Goal: Information Seeking & Learning: Compare options

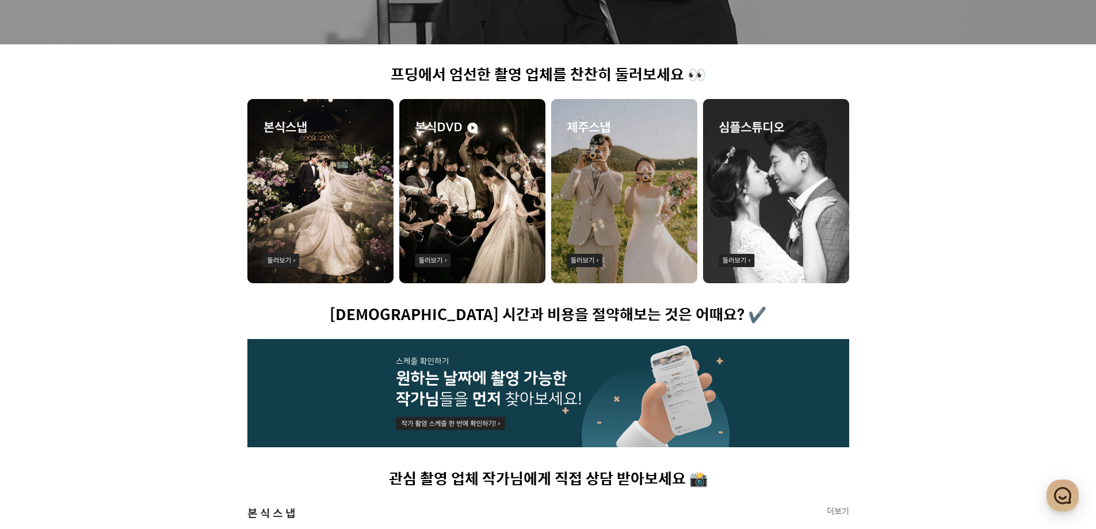
scroll to position [288, 0]
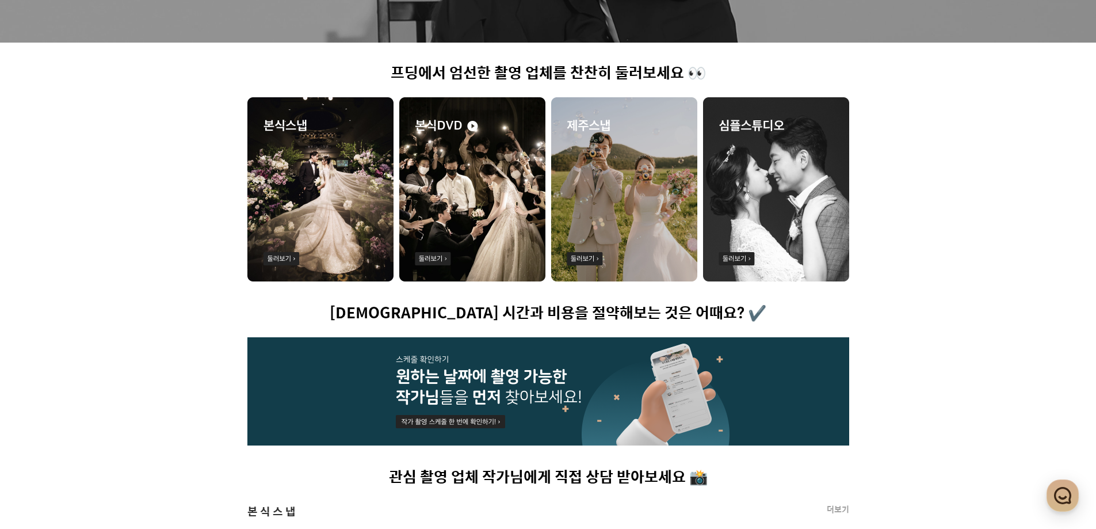
click at [618, 220] on img at bounding box center [624, 189] width 146 height 184
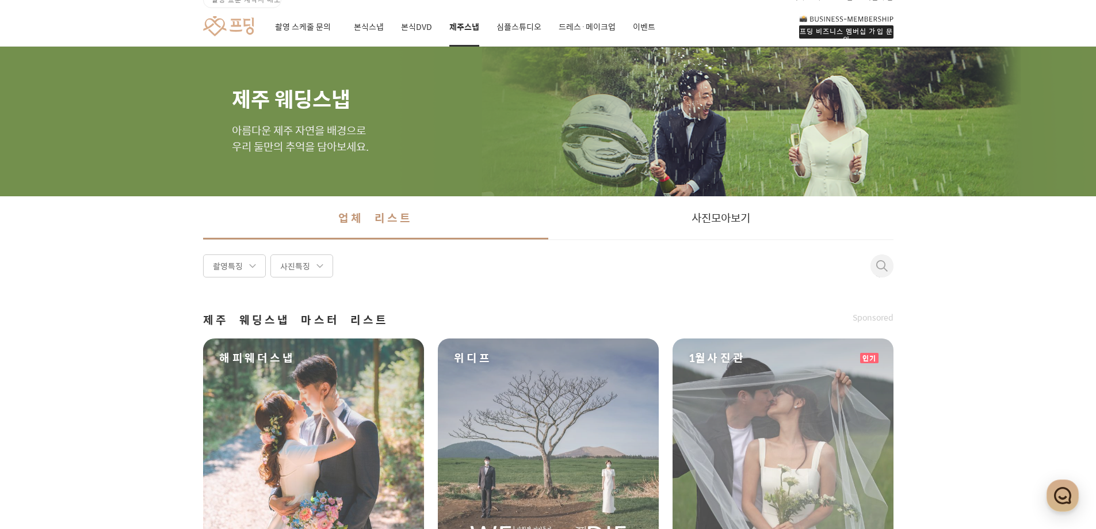
scroll to position [230, 0]
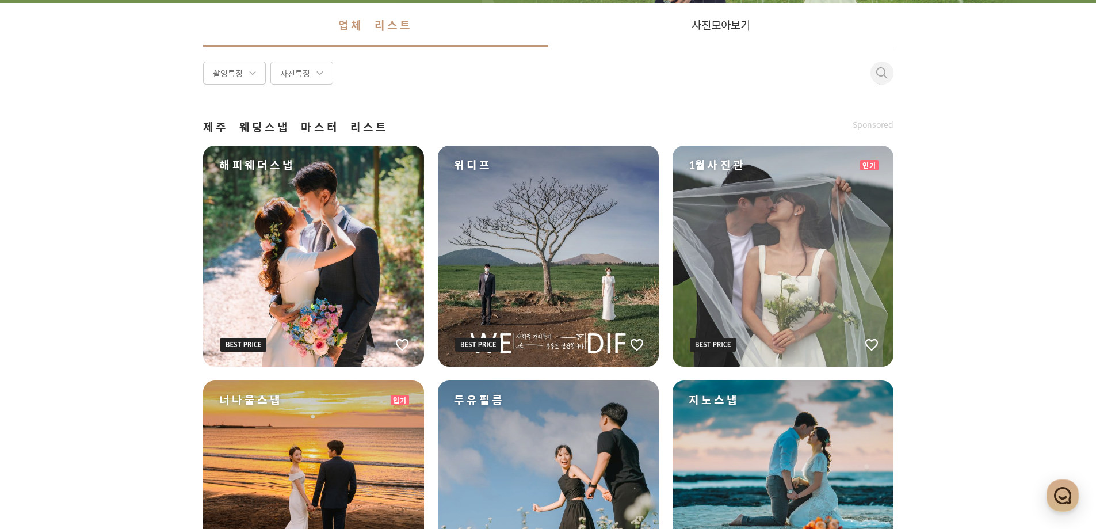
click at [368, 267] on div "해피웨더스냅" at bounding box center [313, 256] width 221 height 221
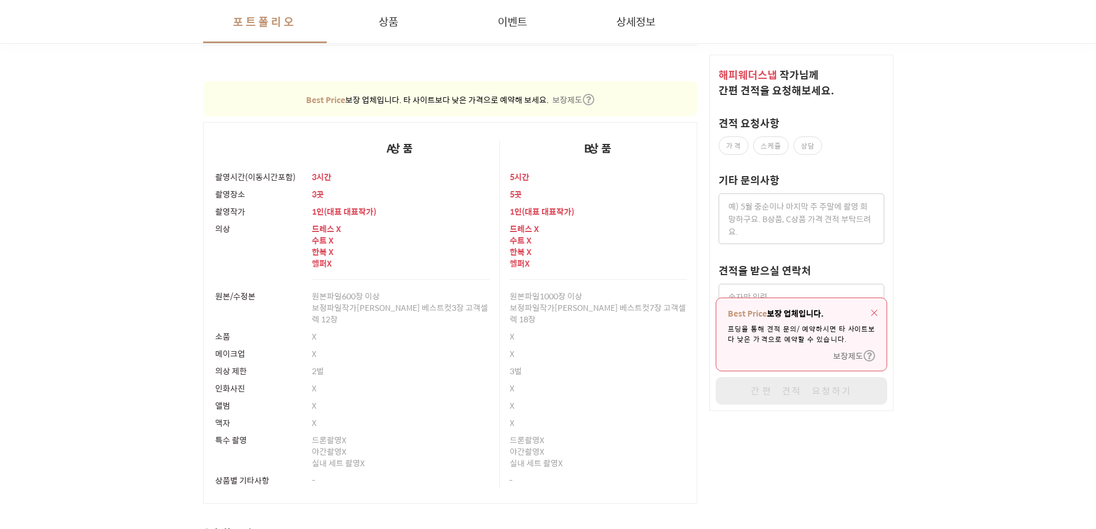
scroll to position [2646, 0]
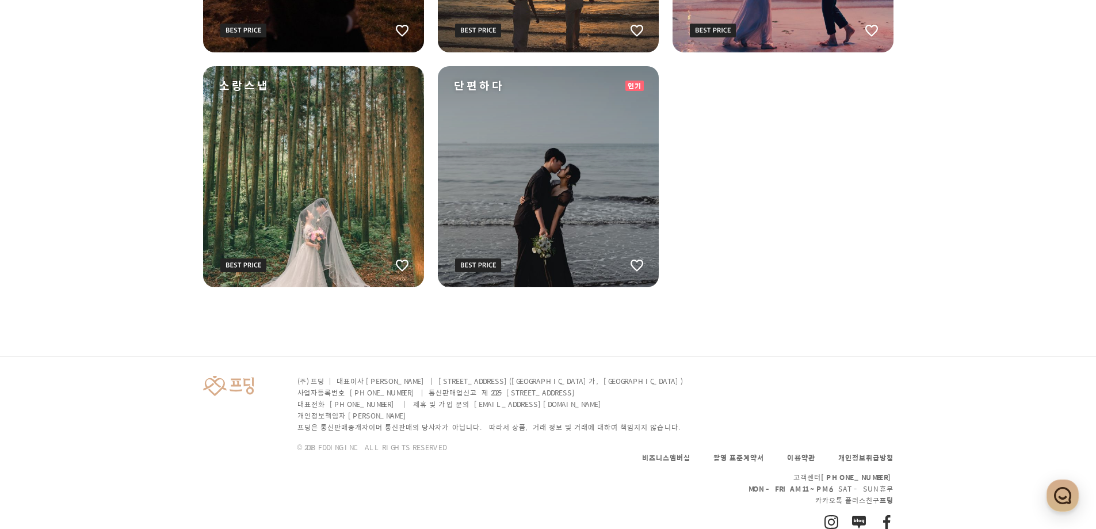
scroll to position [230, 0]
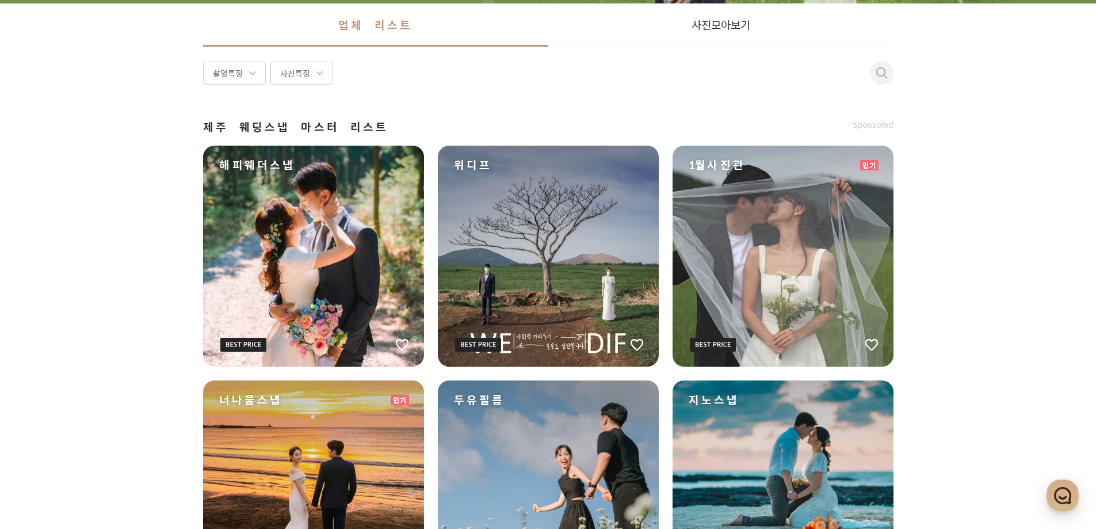
click at [587, 256] on div "위디프" at bounding box center [548, 256] width 221 height 221
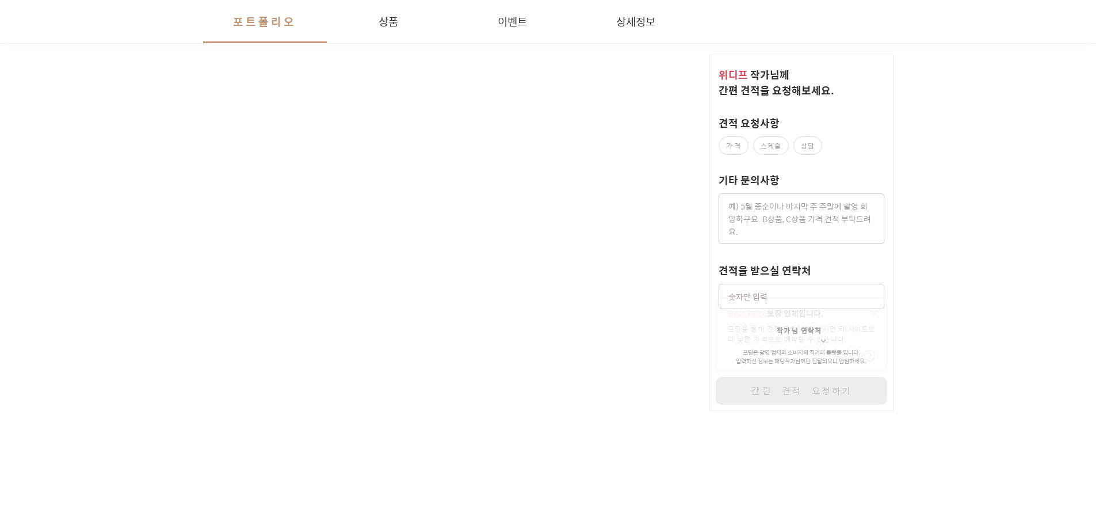
scroll to position [1668, 0]
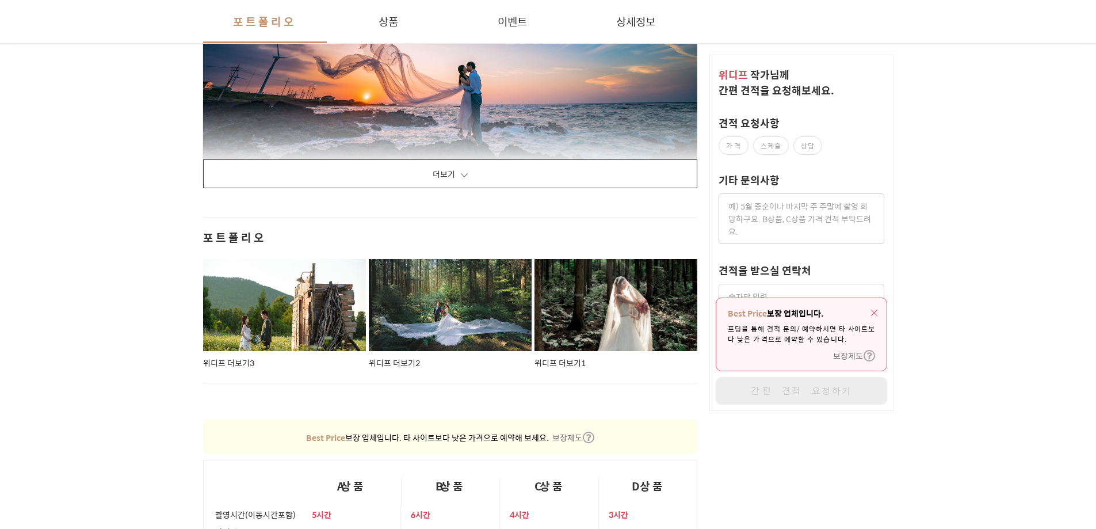
click at [518, 174] on button "더보기" at bounding box center [450, 173] width 495 height 29
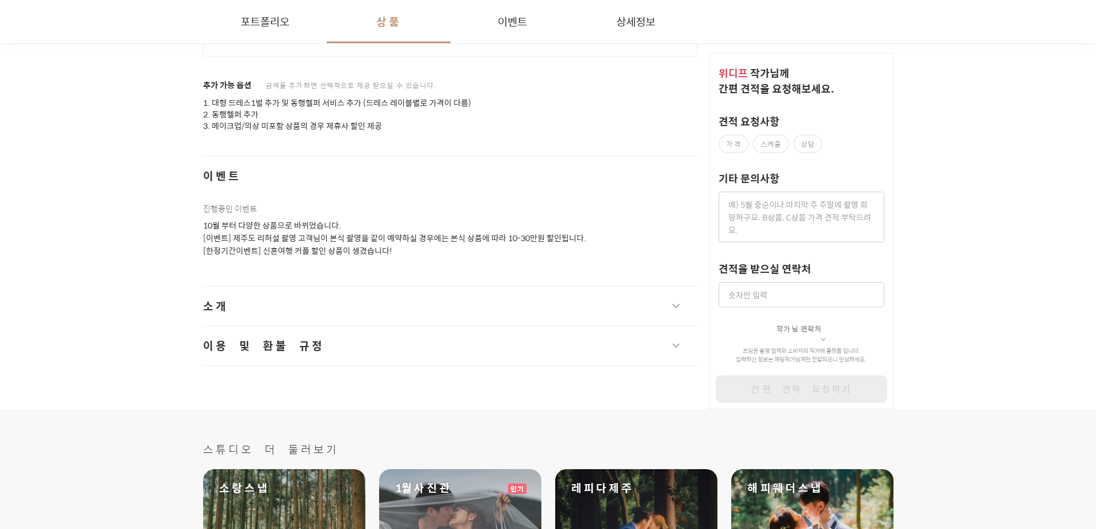
scroll to position [20072, 0]
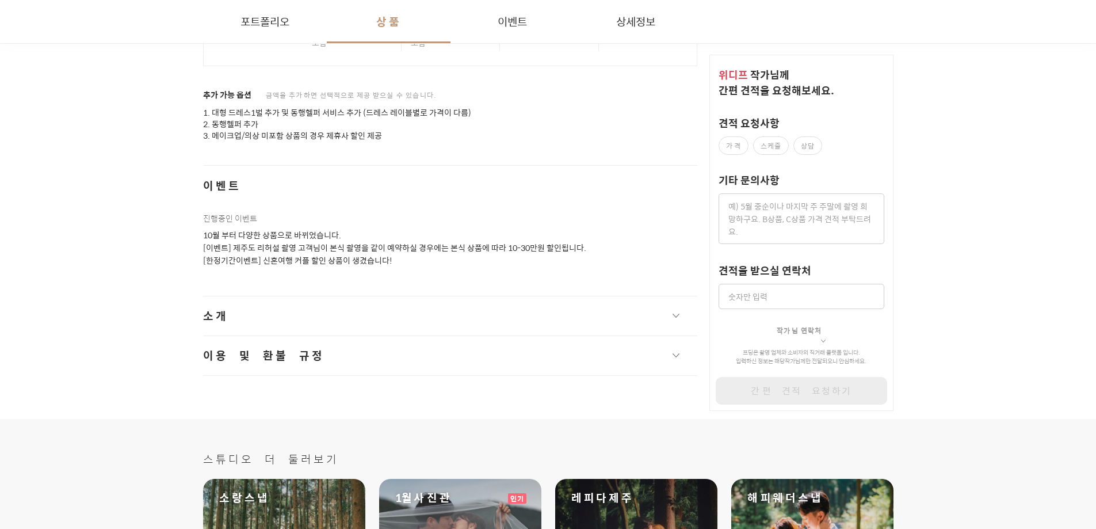
click at [293, 302] on button "소개" at bounding box center [450, 315] width 495 height 39
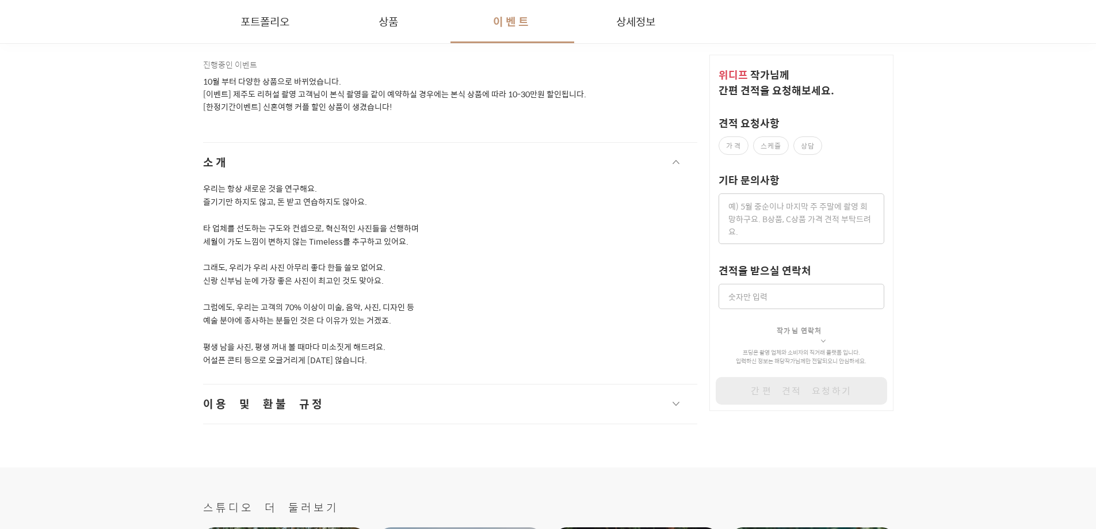
scroll to position [20244, 0]
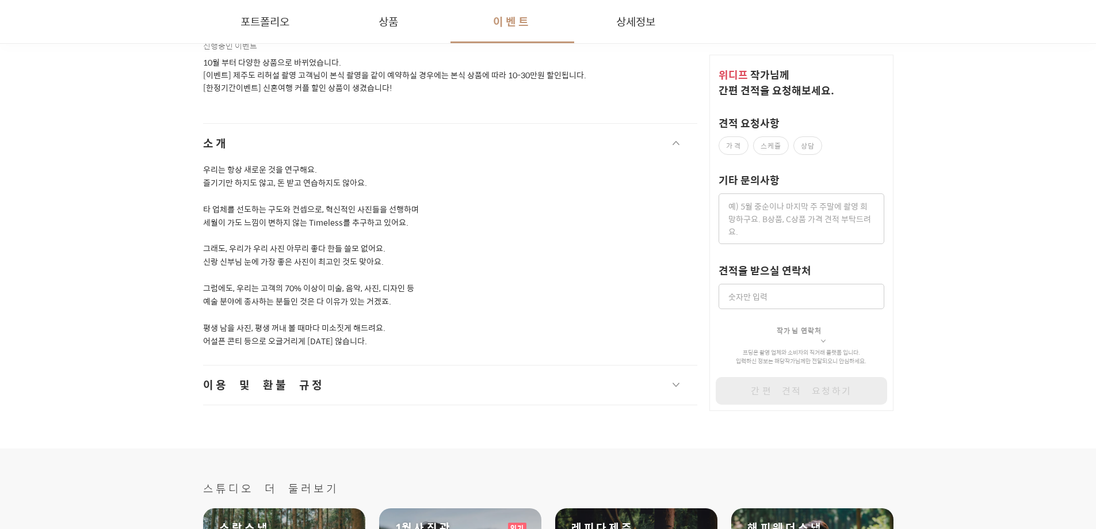
click at [304, 374] on button "이용 및 환불 규정" at bounding box center [450, 384] width 495 height 39
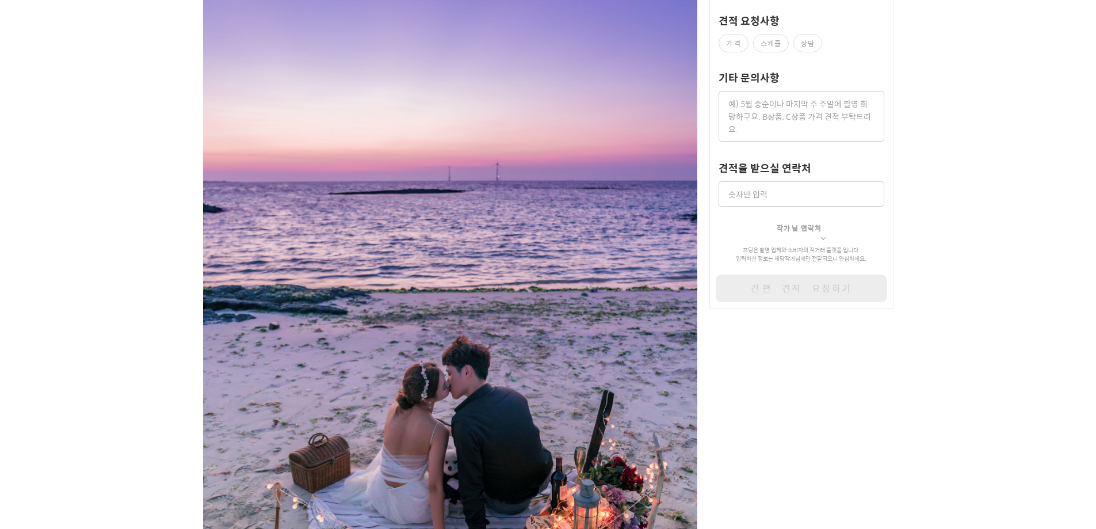
scroll to position [0, 0]
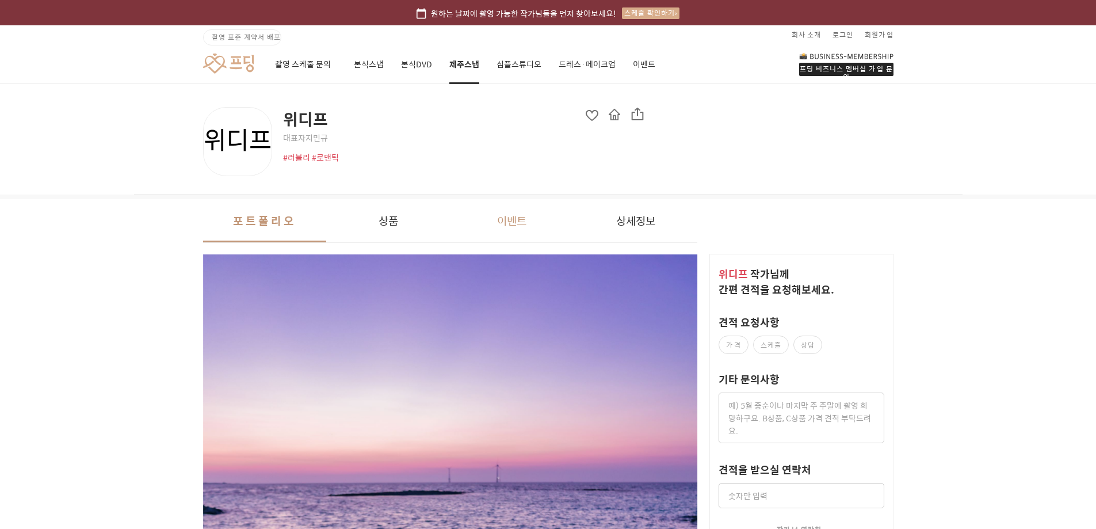
click at [502, 217] on button "이벤트" at bounding box center [512, 220] width 124 height 43
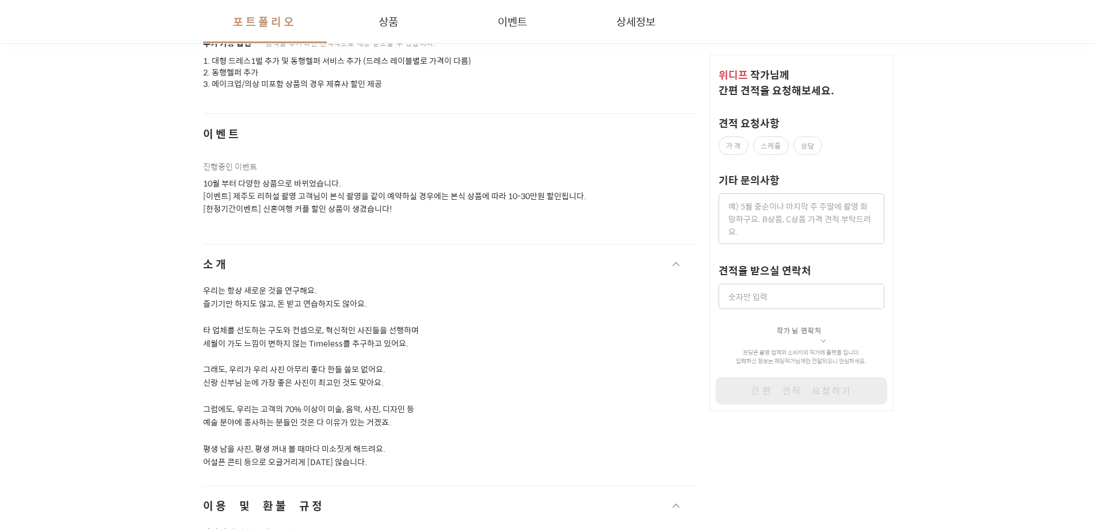
scroll to position [20182, 0]
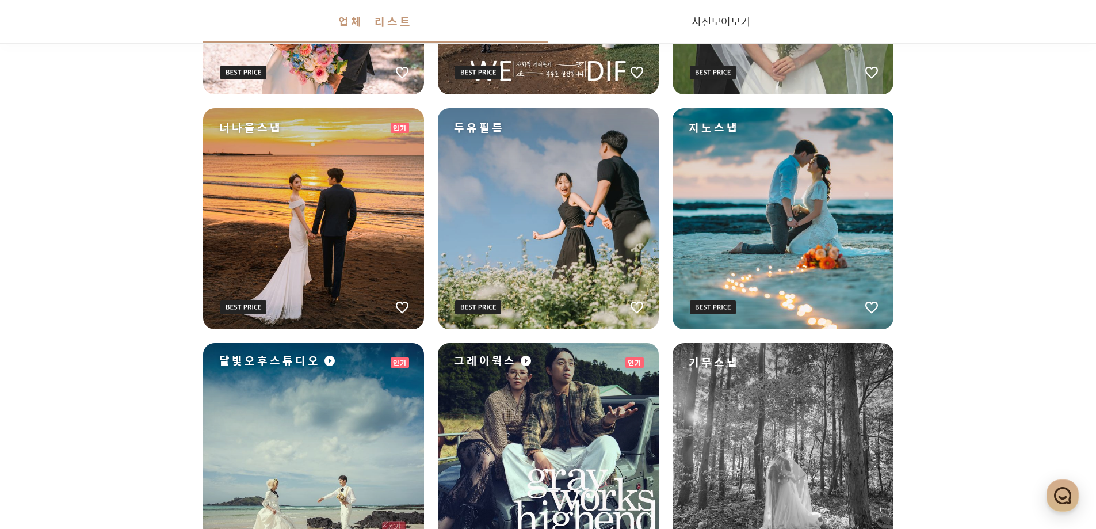
scroll to position [518, 0]
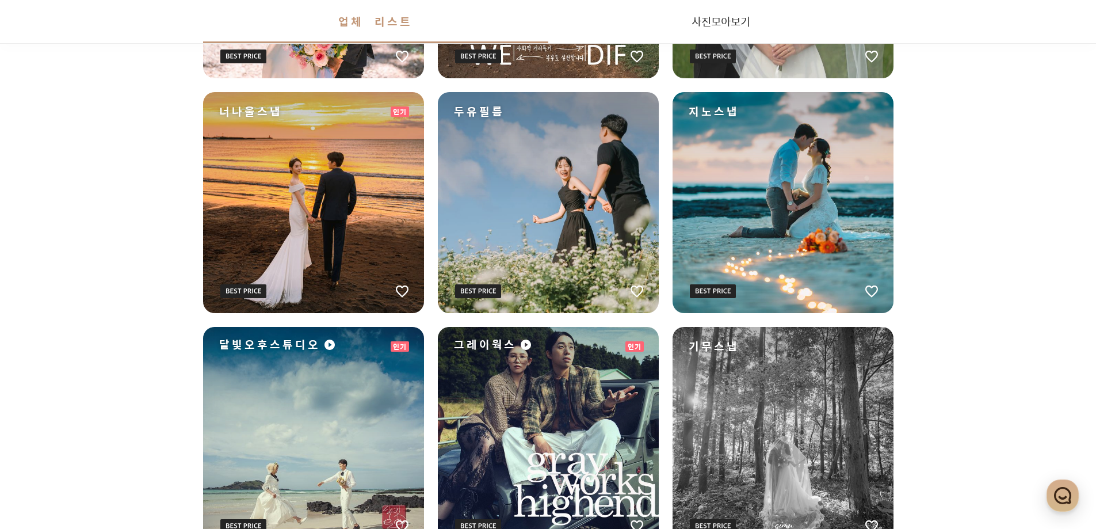
click at [785, 235] on div "지노스냅" at bounding box center [782, 202] width 221 height 221
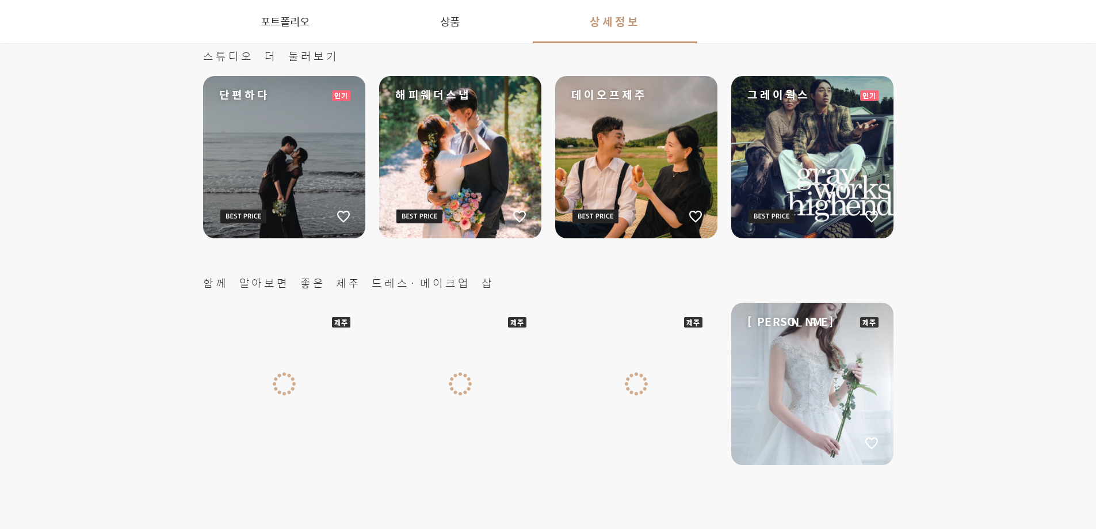
scroll to position [3566, 0]
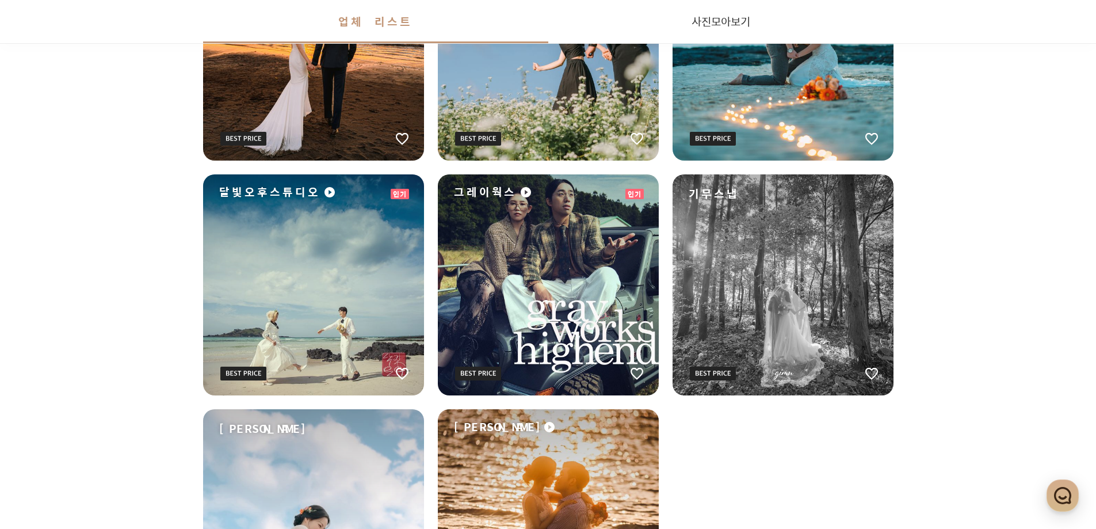
scroll to position [690, 0]
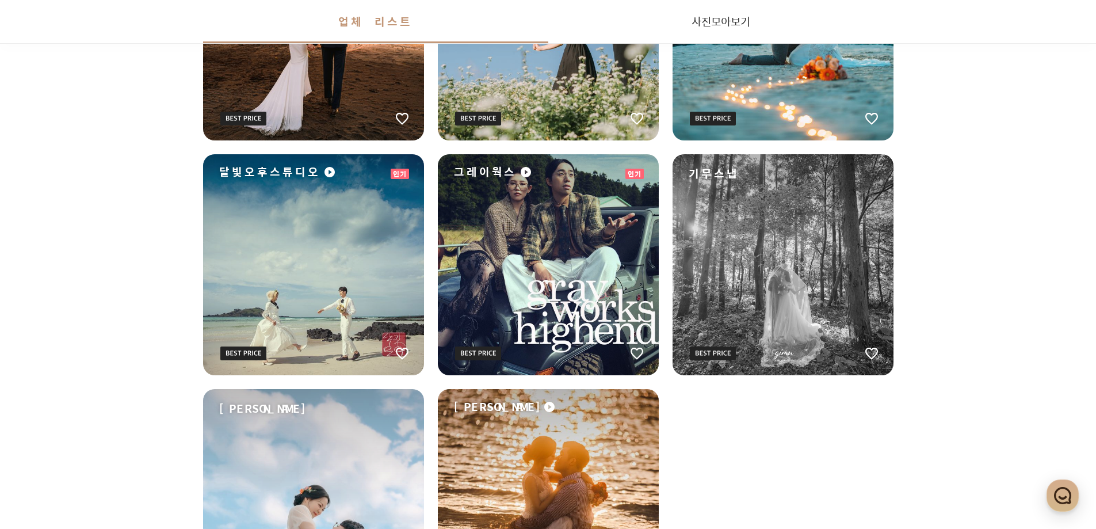
click at [351, 265] on div "달빛오후스튜디오" at bounding box center [313, 264] width 221 height 221
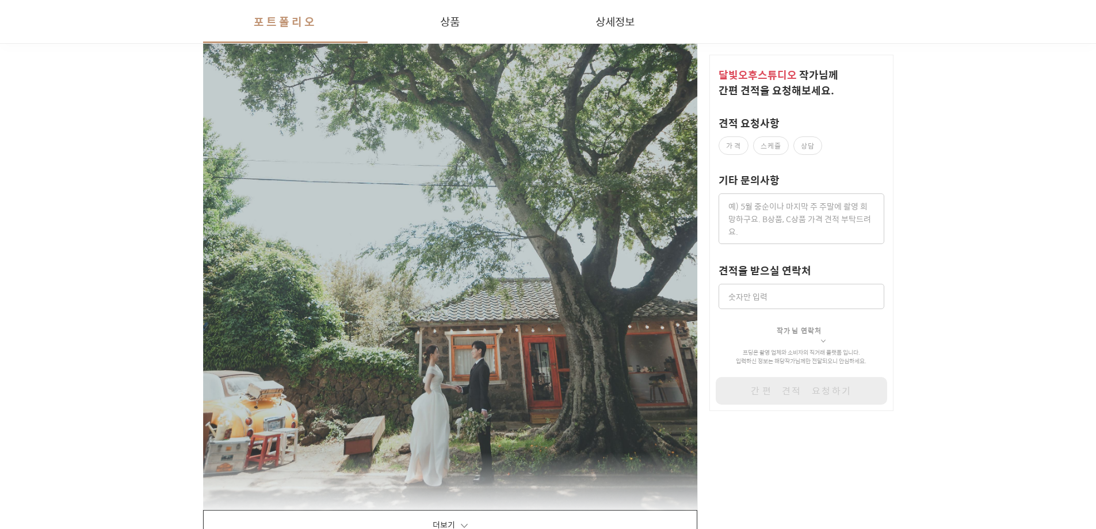
scroll to position [1610, 0]
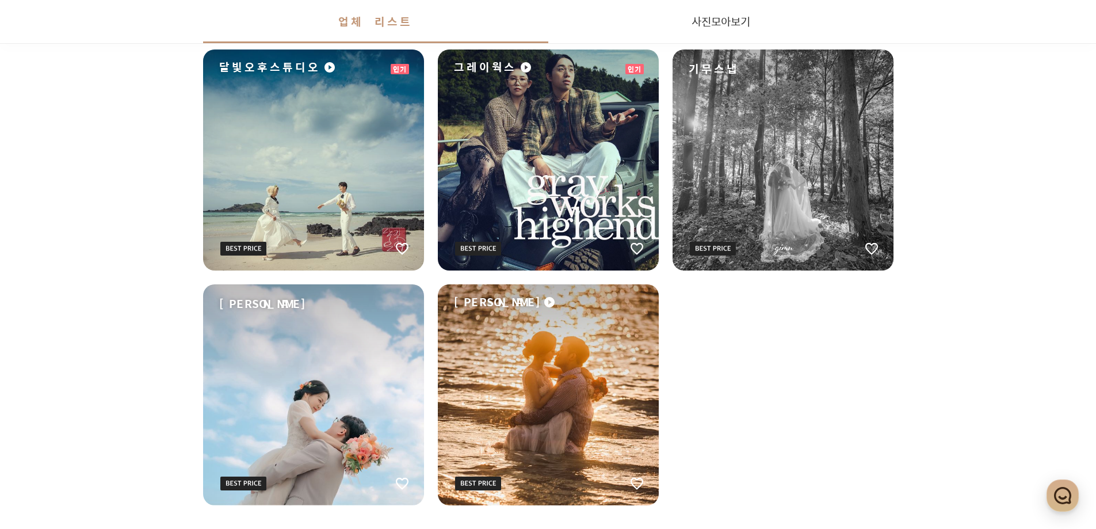
scroll to position [805, 0]
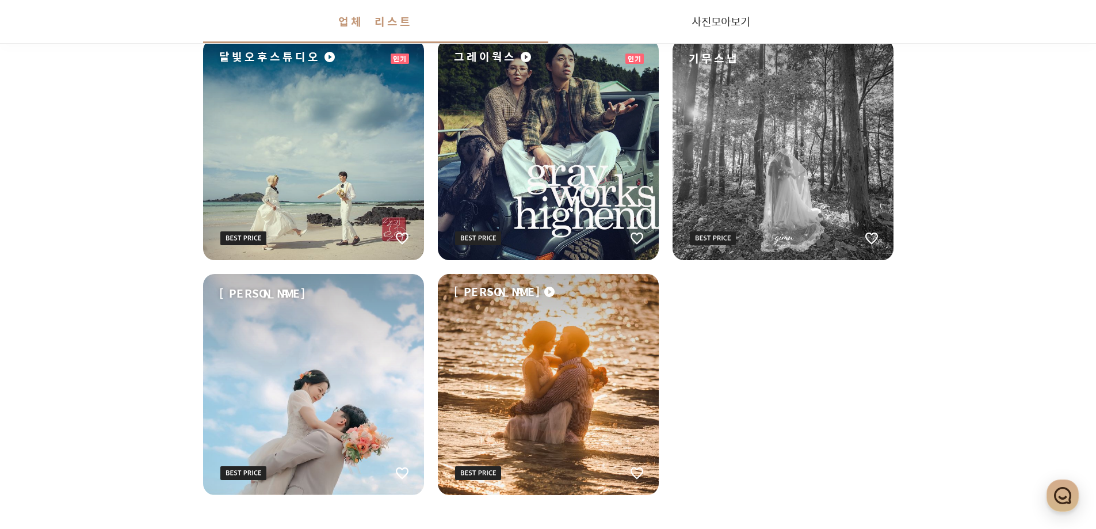
click at [591, 368] on div "[PERSON_NAME]" at bounding box center [548, 384] width 221 height 221
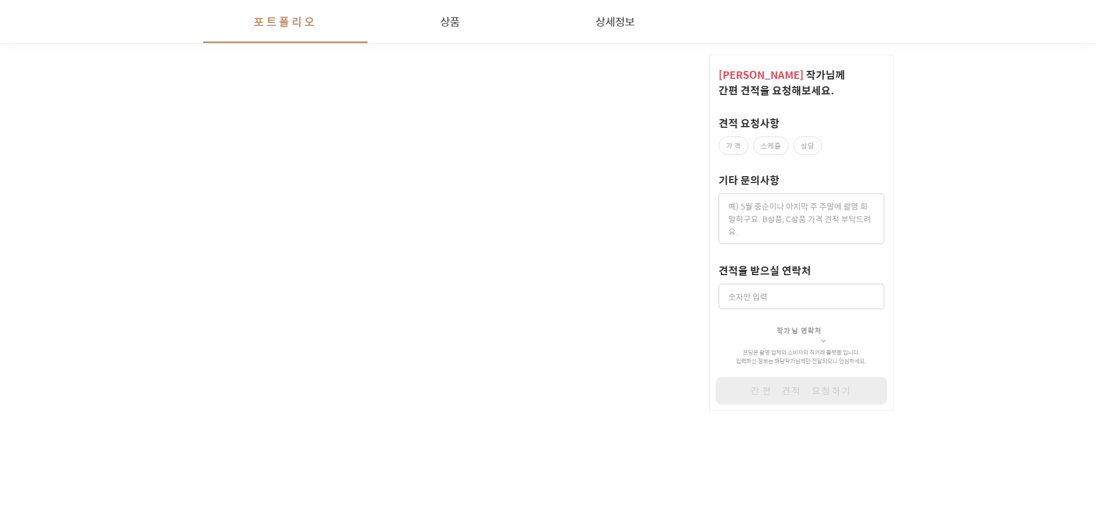
scroll to position [2070, 0]
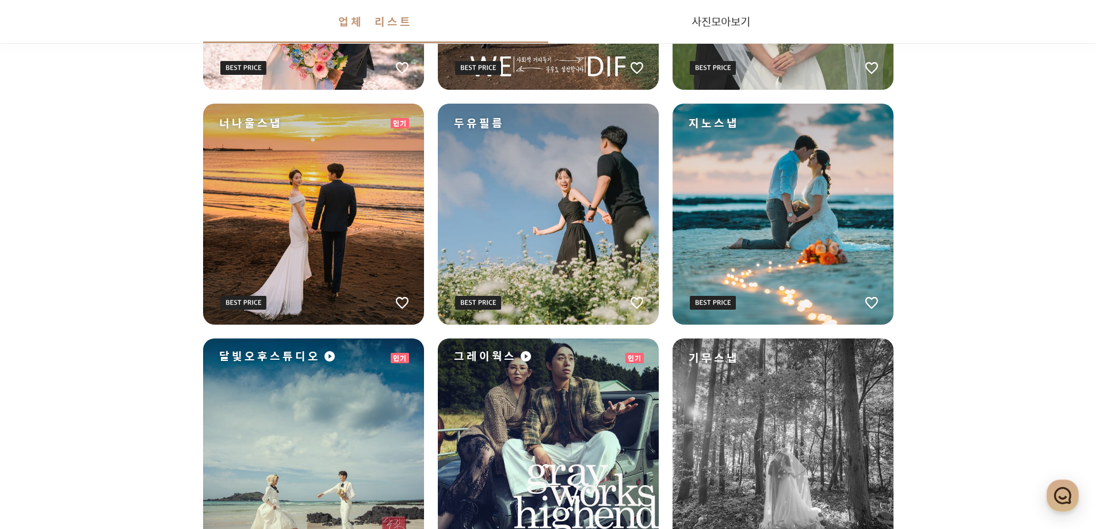
scroll to position [518, 0]
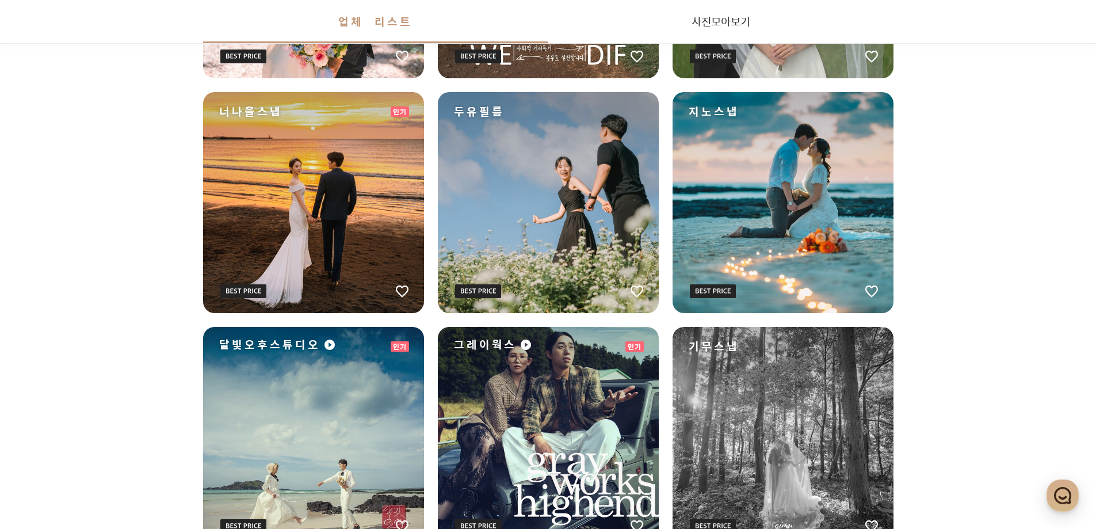
click at [370, 229] on div "너나울스냅" at bounding box center [313, 202] width 221 height 221
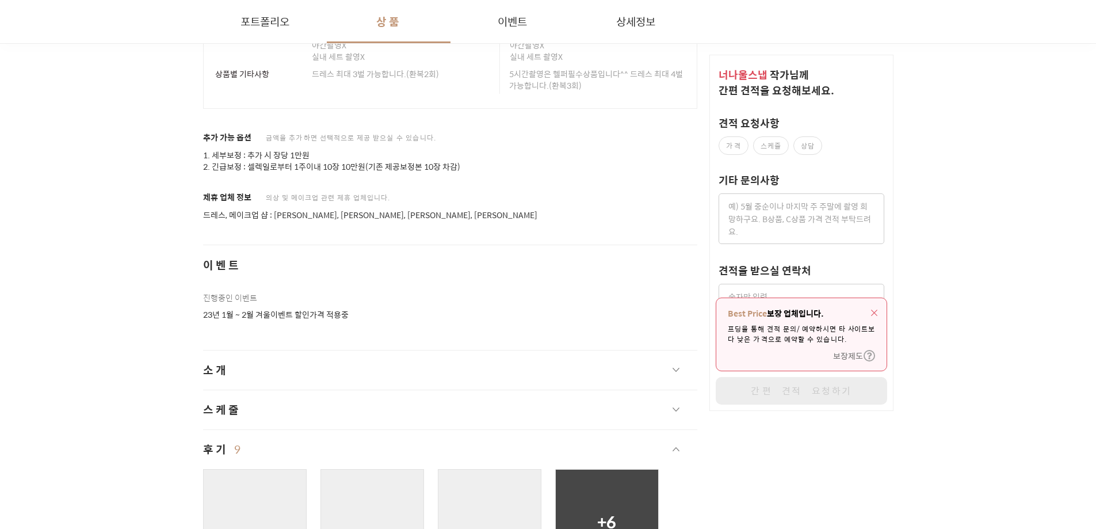
scroll to position [2703, 0]
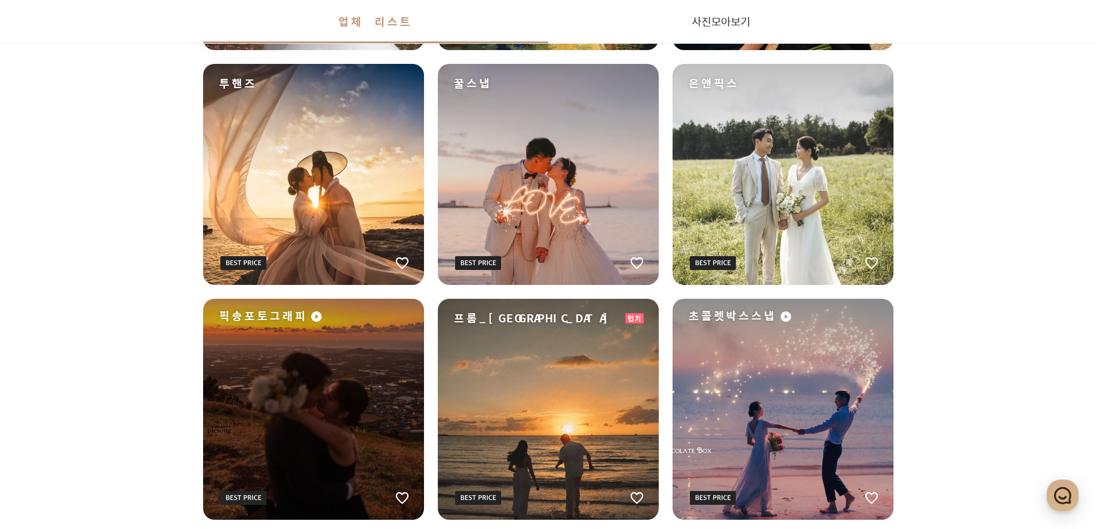
scroll to position [1610, 0]
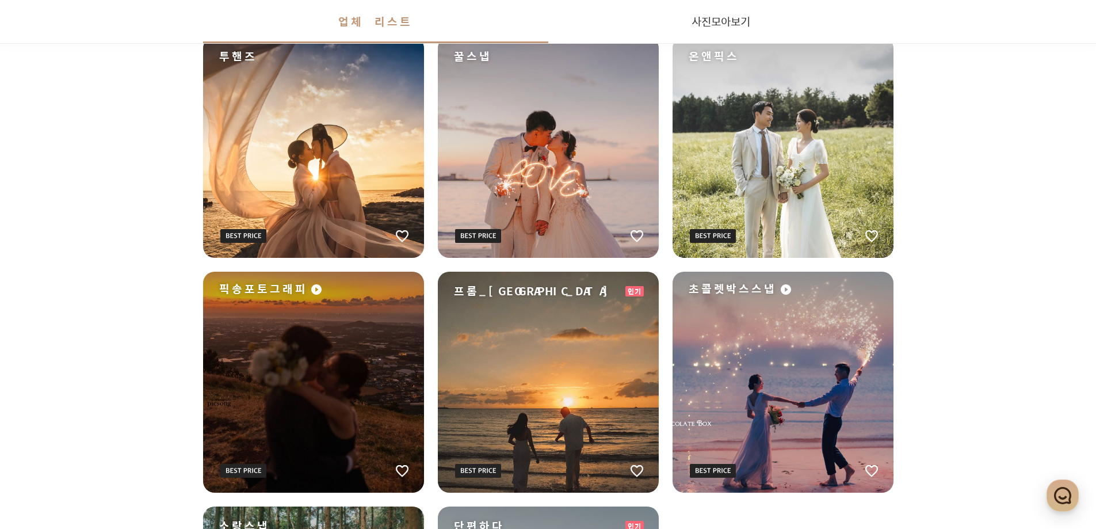
click at [314, 379] on div "픽송포토그래피" at bounding box center [313, 381] width 221 height 221
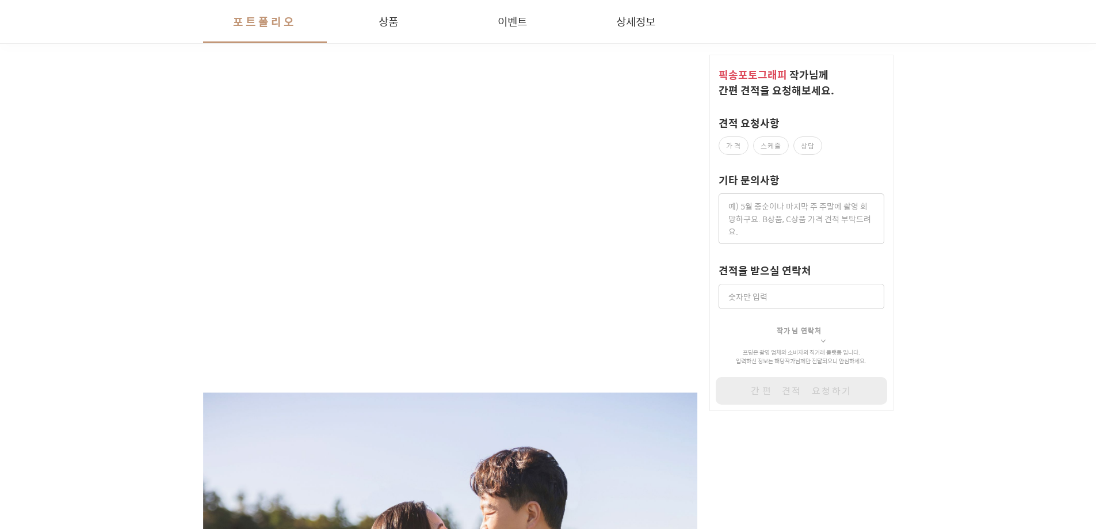
scroll to position [1495, 0]
